Goal: Information Seeking & Learning: Learn about a topic

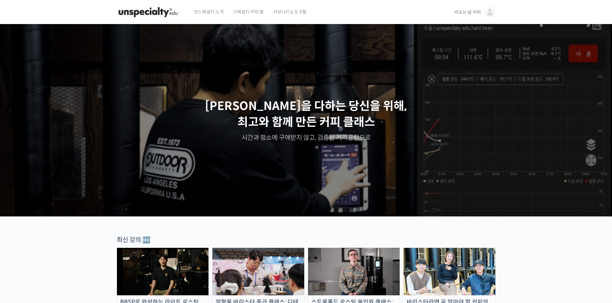
click at [469, 13] on span "비오는 날 커피" at bounding box center [467, 12] width 26 height 6
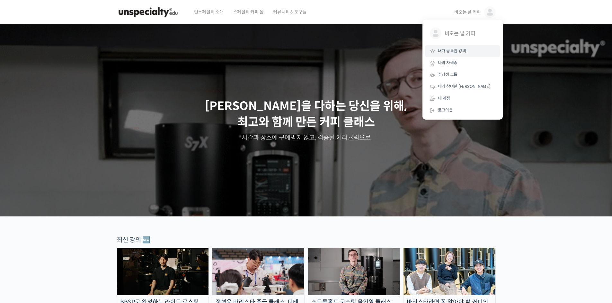
click at [461, 48] on span "내가 등록한 강의" at bounding box center [452, 50] width 28 height 5
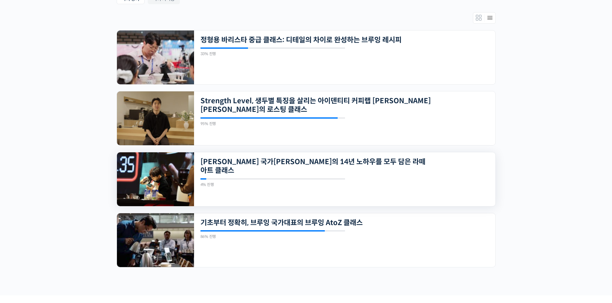
scroll to position [124, 0]
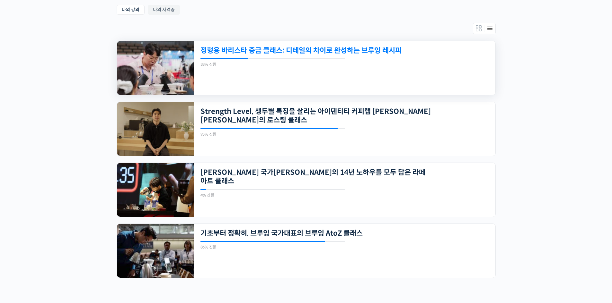
click at [331, 54] on link "정형용 바리스타 중급 클래스: 디테일의 차이로 완성하는 브루잉 레시피" at bounding box center [315, 50] width 231 height 9
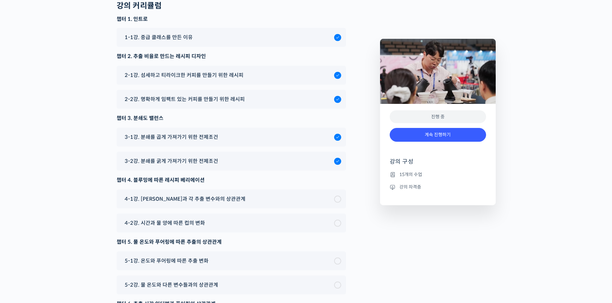
scroll to position [1921, 0]
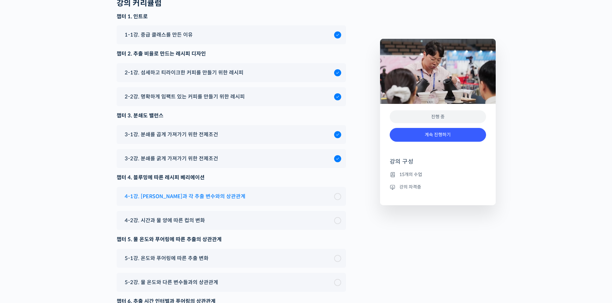
click at [210, 201] on span "4-1강. [PERSON_NAME]과 각 추출 변수와의 상관관계" at bounding box center [185, 196] width 121 height 9
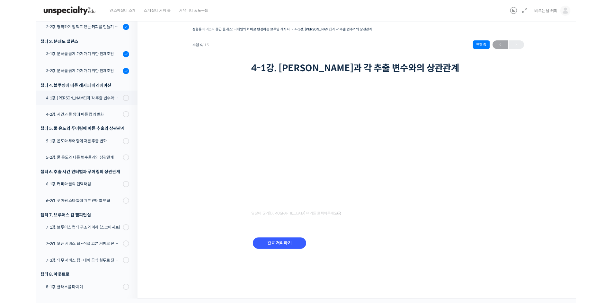
scroll to position [146, 0]
